Goal: Transaction & Acquisition: Book appointment/travel/reservation

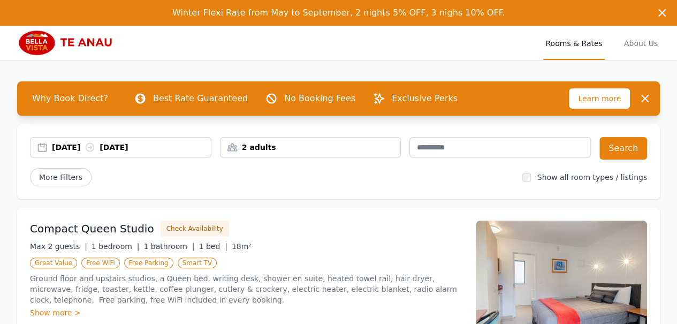
click at [68, 146] on div "[DATE] [DATE]" at bounding box center [131, 147] width 159 height 11
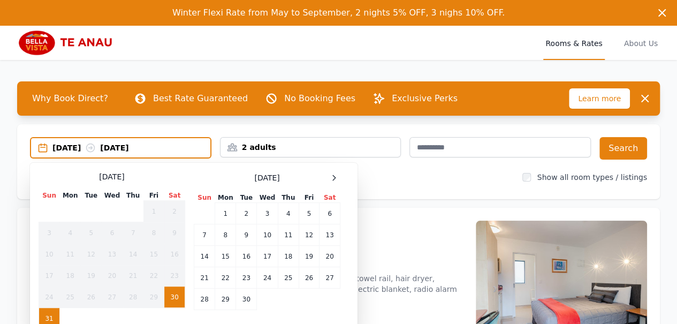
click at [333, 180] on icon at bounding box center [334, 177] width 9 height 9
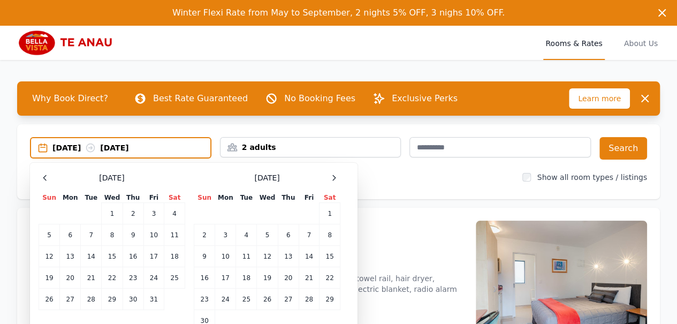
click at [328, 284] on td "22" at bounding box center [329, 277] width 21 height 21
click at [227, 297] on td "24" at bounding box center [225, 298] width 21 height 21
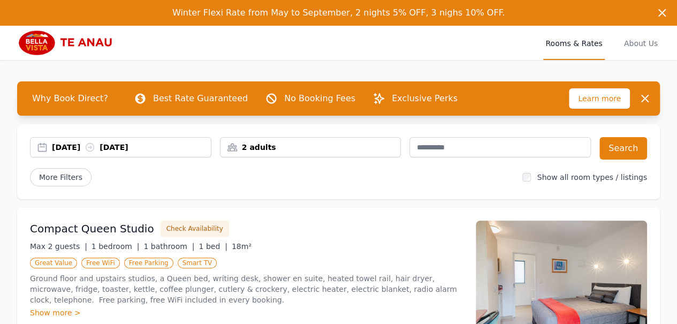
click at [269, 149] on div "2 adults" at bounding box center [310, 147] width 180 height 11
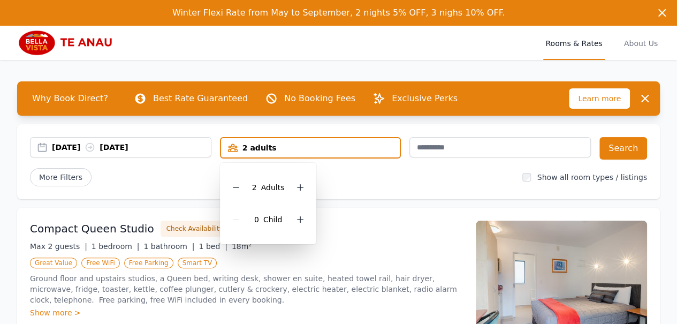
click at [299, 221] on icon at bounding box center [300, 219] width 9 height 9
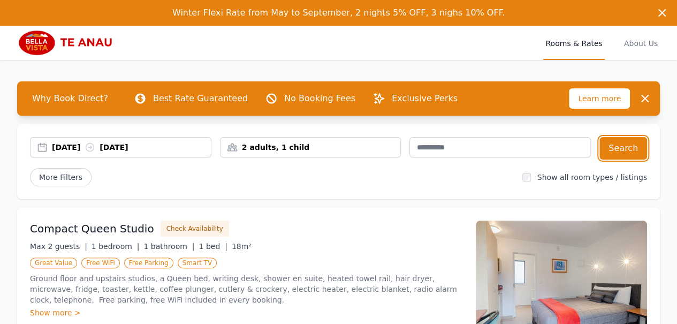
click at [610, 147] on button "Search" at bounding box center [623, 148] width 48 height 22
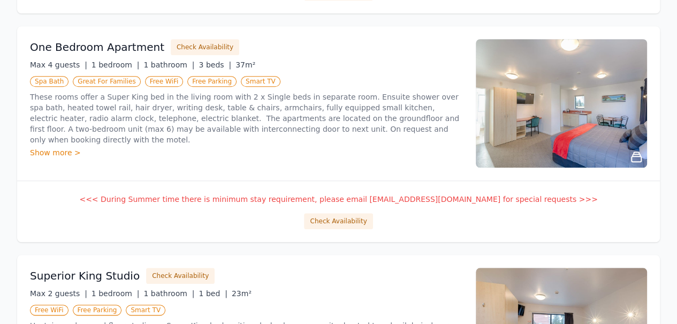
scroll to position [446, 0]
click at [345, 219] on button "Check Availability" at bounding box center [338, 221] width 68 height 16
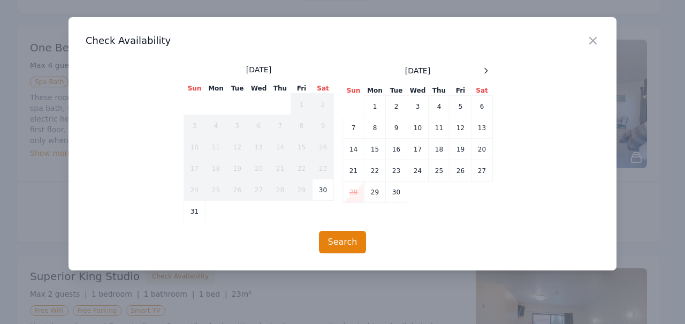
click at [485, 67] on icon at bounding box center [485, 70] width 9 height 9
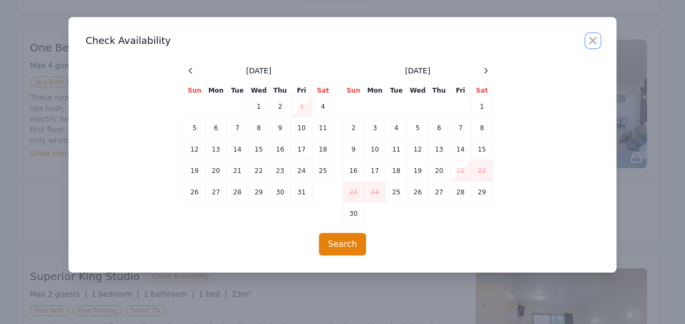
click at [595, 39] on icon "button" at bounding box center [593, 40] width 6 height 6
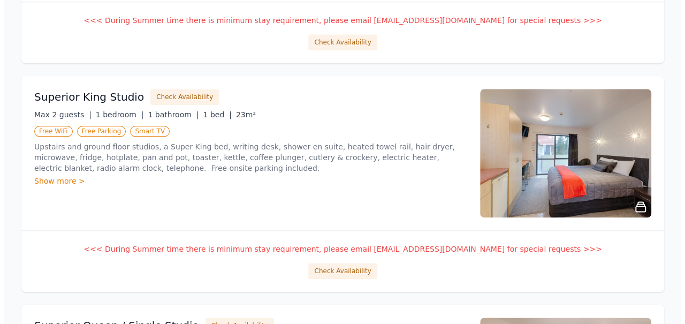
scroll to position [626, 0]
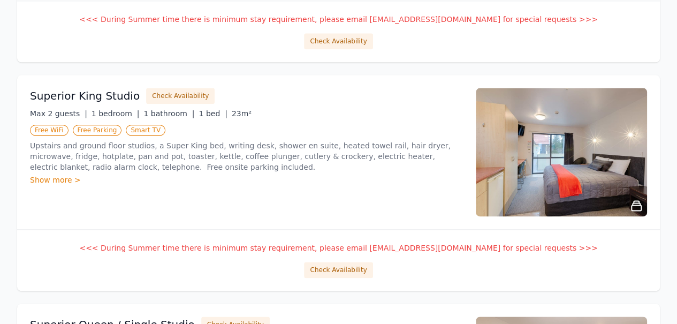
click at [354, 269] on button "Check Availability" at bounding box center [338, 270] width 68 height 16
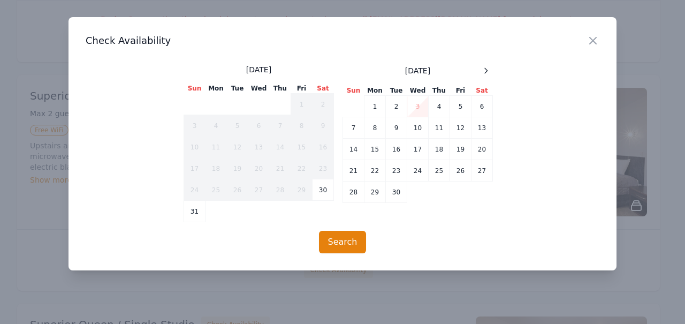
click at [486, 71] on icon at bounding box center [485, 70] width 9 height 9
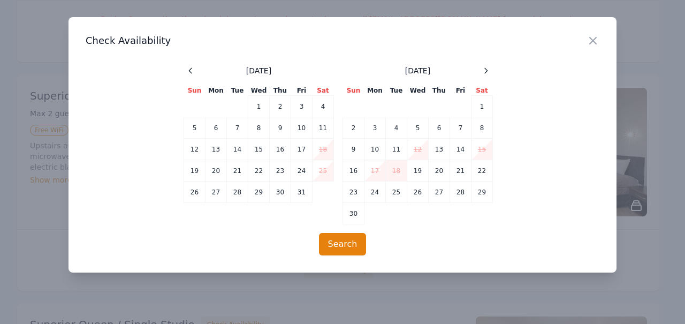
click at [473, 164] on td "22" at bounding box center [481, 170] width 21 height 21
click at [376, 193] on td "24" at bounding box center [374, 191] width 21 height 21
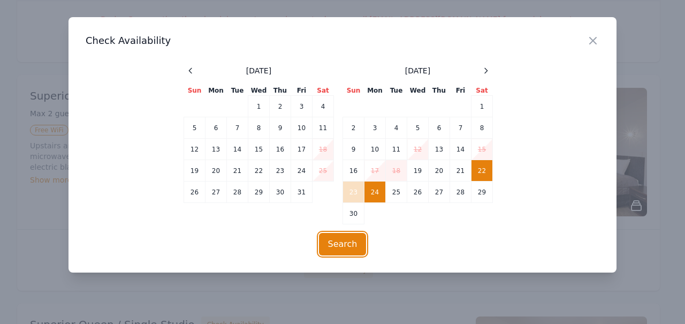
click at [346, 240] on button "Search" at bounding box center [343, 244] width 48 height 22
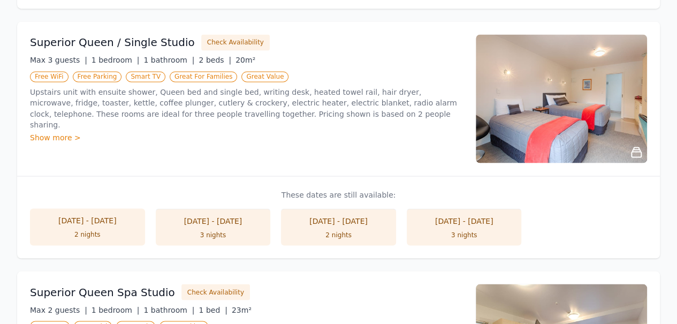
scroll to position [899, 0]
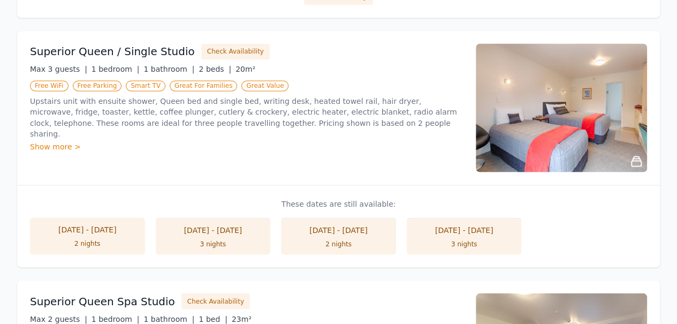
click at [252, 248] on li "[DATE] - [DATE] 3 nights" at bounding box center [213, 235] width 115 height 37
